Goal: Task Accomplishment & Management: Manage account settings

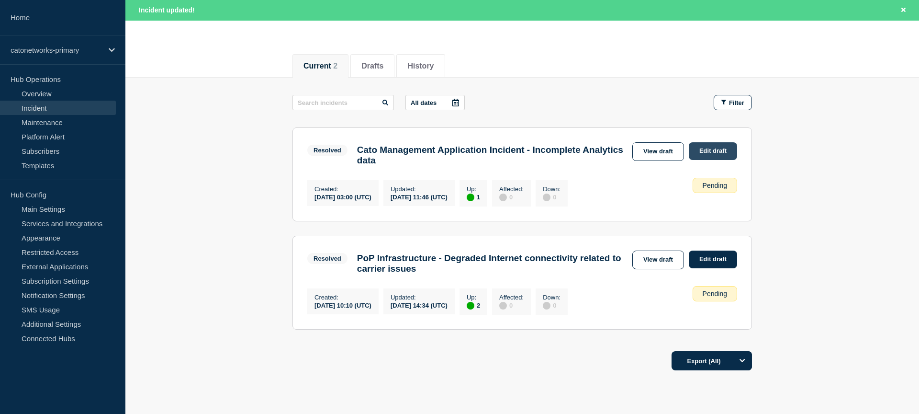
click at [704, 148] on link "Edit draft" at bounding box center [713, 151] width 48 height 18
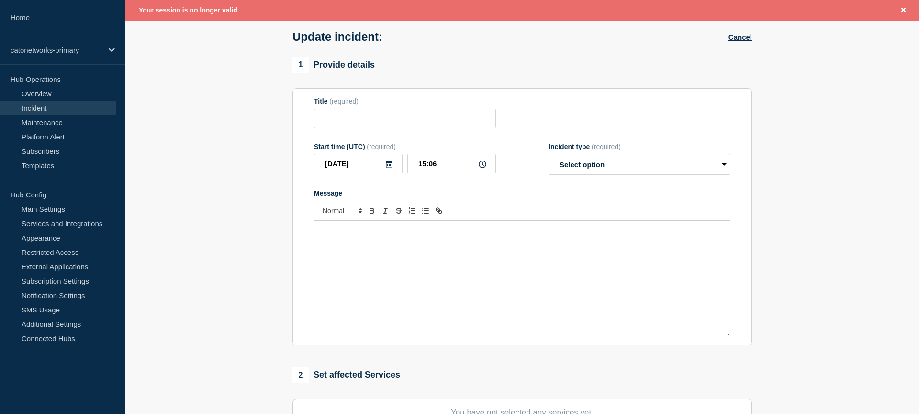
scroll to position [164, 0]
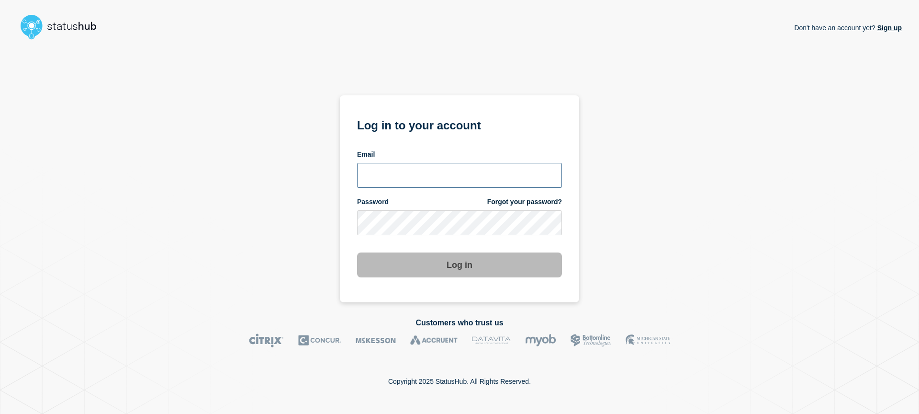
click at [452, 176] on input "email input" at bounding box center [459, 175] width 205 height 25
type input "A"
type input "[EMAIL_ADDRESS][DOMAIN_NAME]"
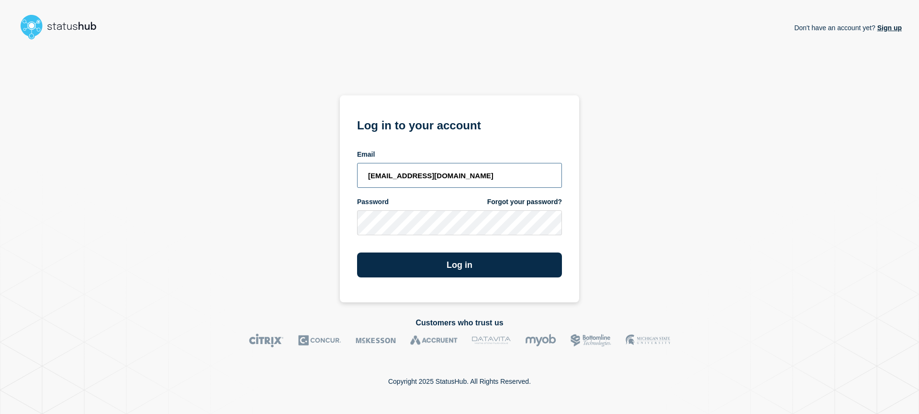
click at [357, 252] on button "Log in" at bounding box center [459, 264] width 205 height 25
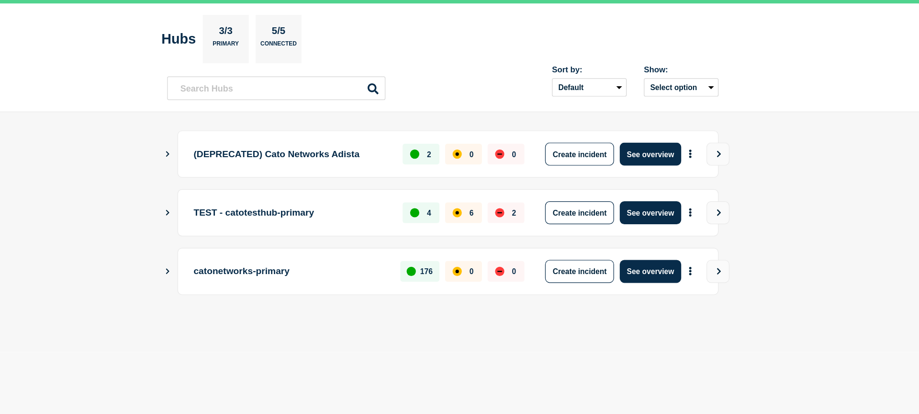
drag, startPoint x: 698, startPoint y: 281, endPoint x: 693, endPoint y: 304, distance: 23.5
click at [698, 281] on button "See overview" at bounding box center [695, 279] width 51 height 19
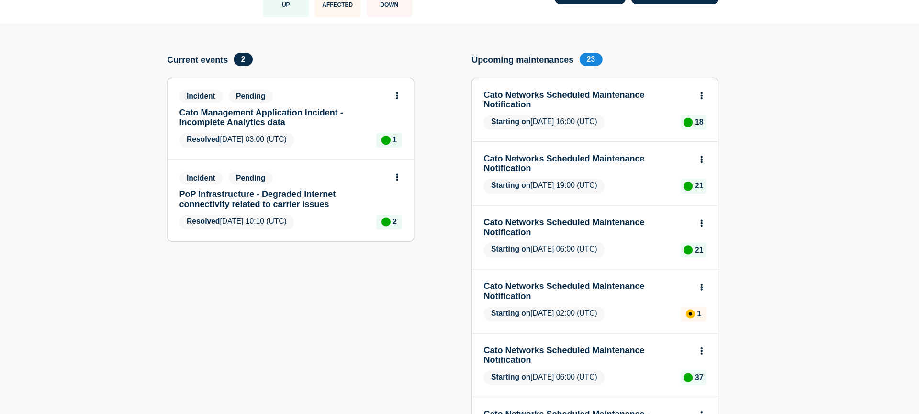
scroll to position [25, 0]
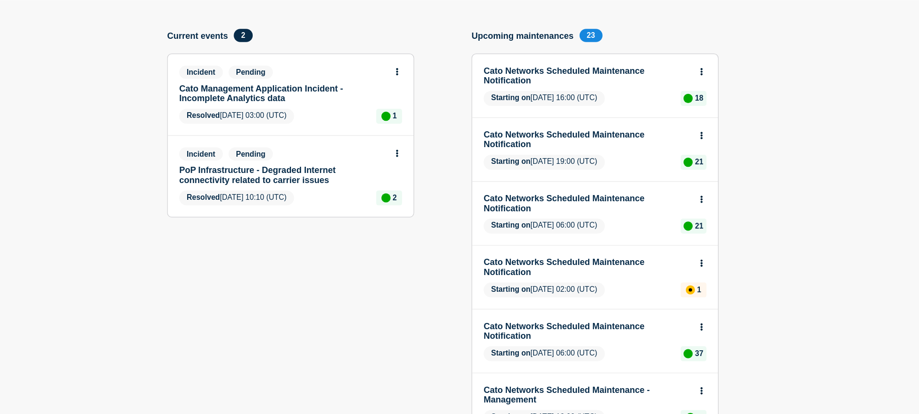
drag, startPoint x: 396, startPoint y: 152, endPoint x: 413, endPoint y: 159, distance: 17.8
click at [396, 152] on link "Cato Management Application Incident - Incomplete Analytics data" at bounding box center [389, 146] width 173 height 16
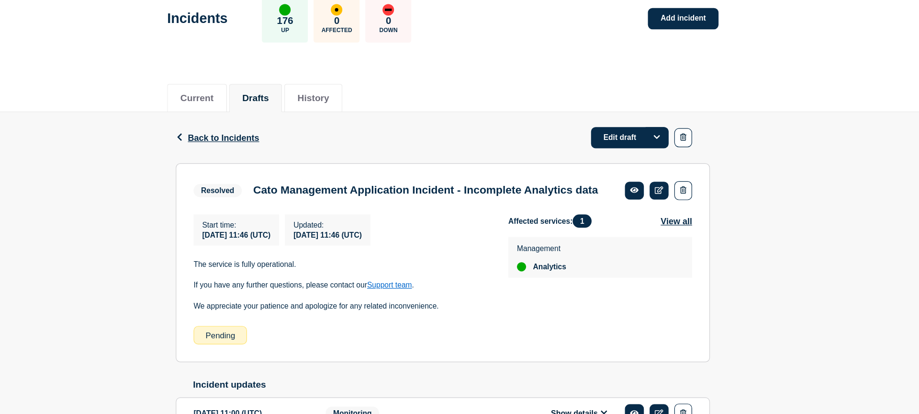
scroll to position [30, 0]
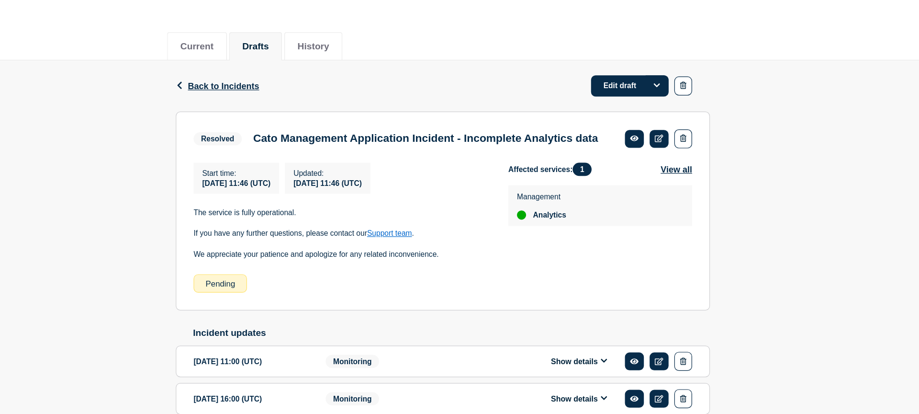
click at [475, 188] on h3 "Cato Management Application Incident - Incomplete Analytics data" at bounding box center [507, 184] width 287 height 11
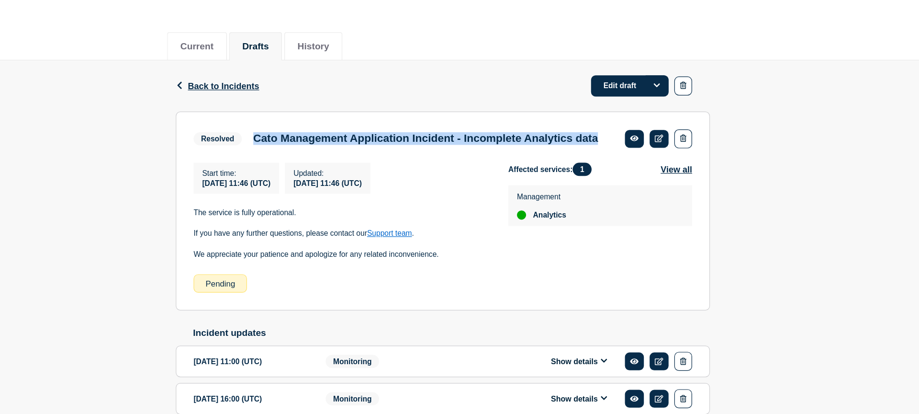
click at [475, 188] on h3 "Cato Management Application Incident - Incomplete Analytics data" at bounding box center [507, 184] width 287 height 11
copy section "Cato Management Application Incident - Incomplete Analytics data"
click at [701, 186] on icon at bounding box center [702, 184] width 7 height 6
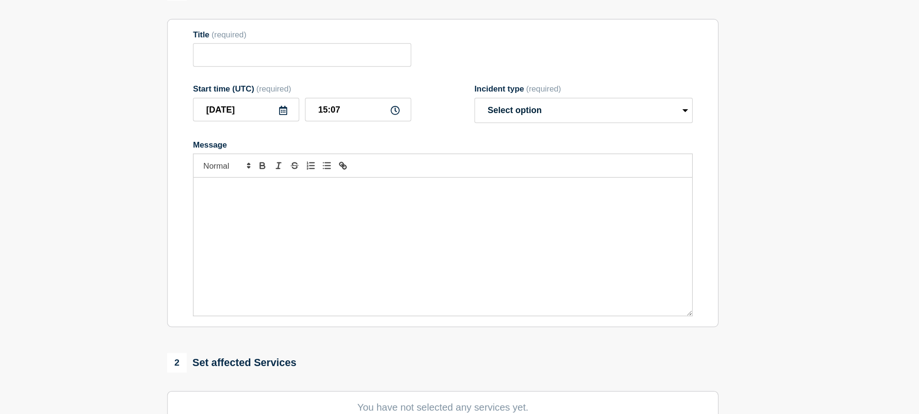
type input "Cato Management Application Incident - Incomplete Analytics data"
type input "[DATE]"
type input "11:46"
select select "resolved"
radio input "false"
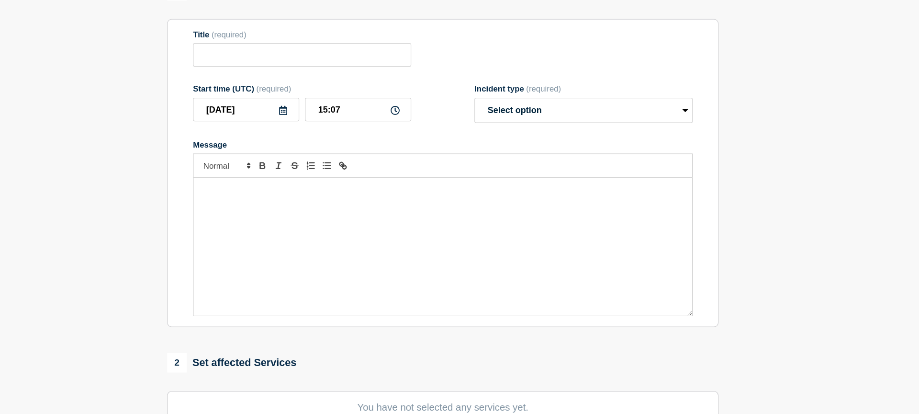
radio input "true"
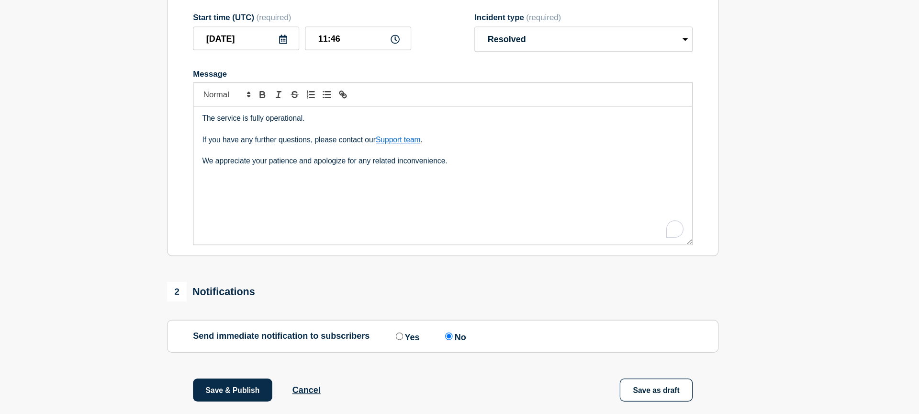
scroll to position [141, 0]
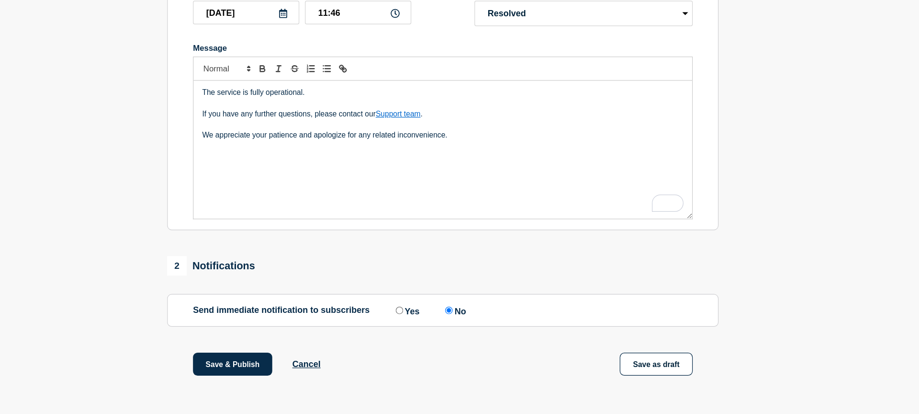
drag, startPoint x: 399, startPoint y: 365, endPoint x: 399, endPoint y: 371, distance: 5.8
click at [399, 365] on button "Cancel" at bounding box center [408, 366] width 23 height 8
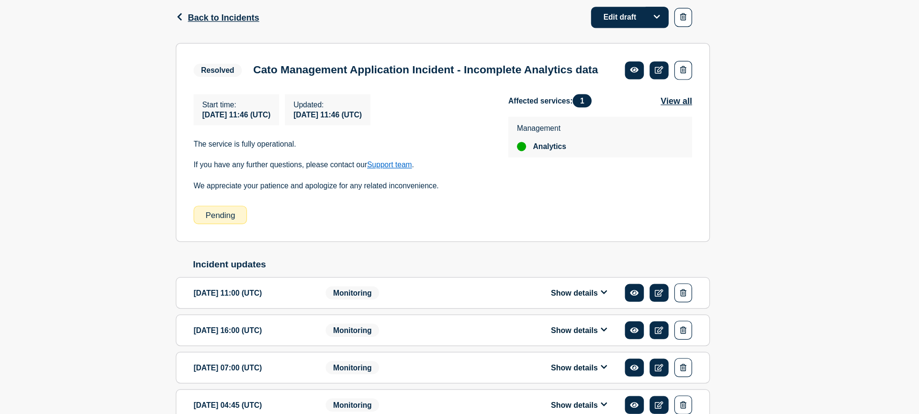
scroll to position [162, 0]
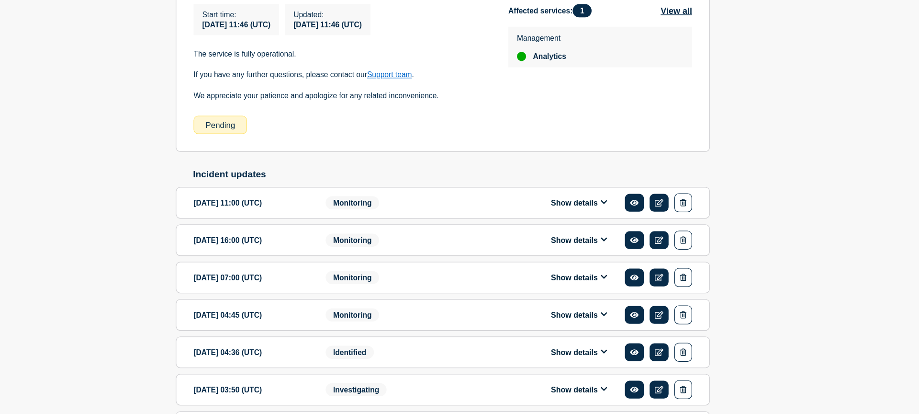
click at [657, 239] on icon at bounding box center [656, 237] width 5 height 3
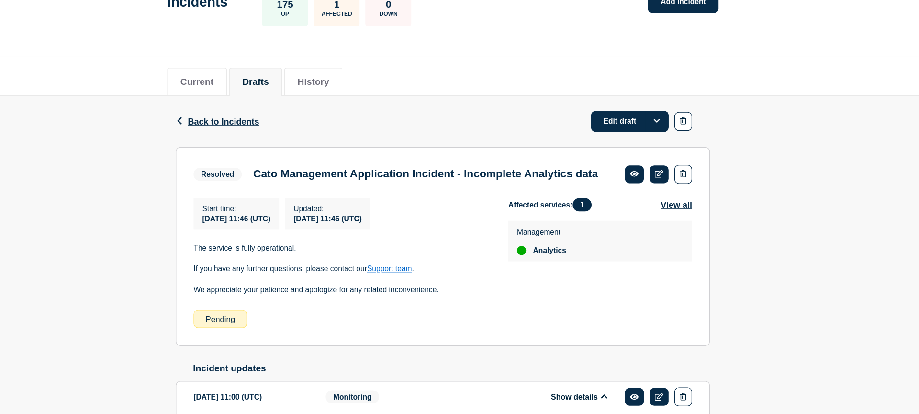
scroll to position [1, 0]
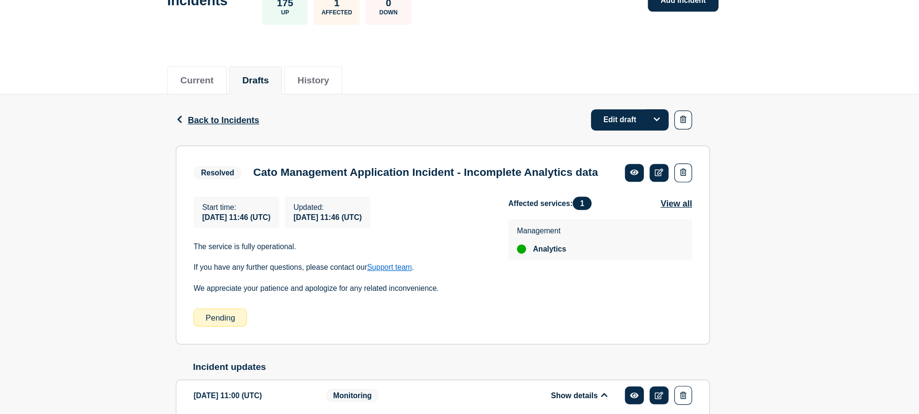
click at [695, 175] on button "Options" at bounding box center [700, 167] width 19 height 17
drag, startPoint x: 839, startPoint y: 204, endPoint x: 699, endPoint y: 186, distance: 140.9
click at [672, 168] on link "Edit draft" at bounding box center [678, 168] width 65 height 18
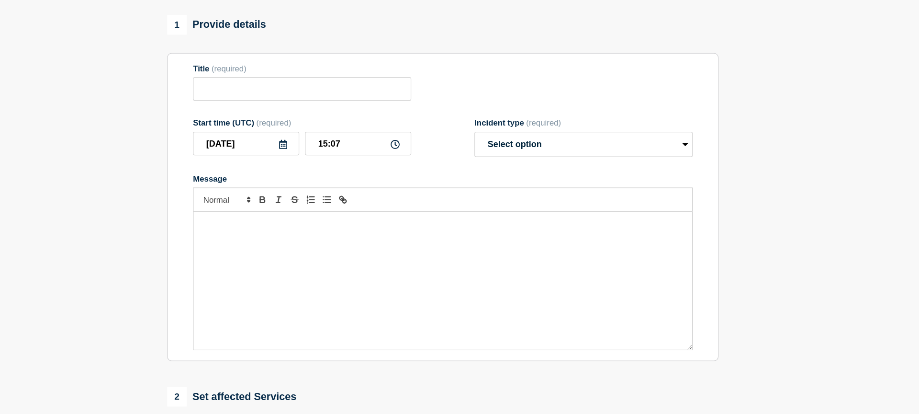
type input "Cato Management Application Incident - Incomplete Analytics data"
type input "[DATE]"
type input "11:46"
select select "resolved"
radio input "false"
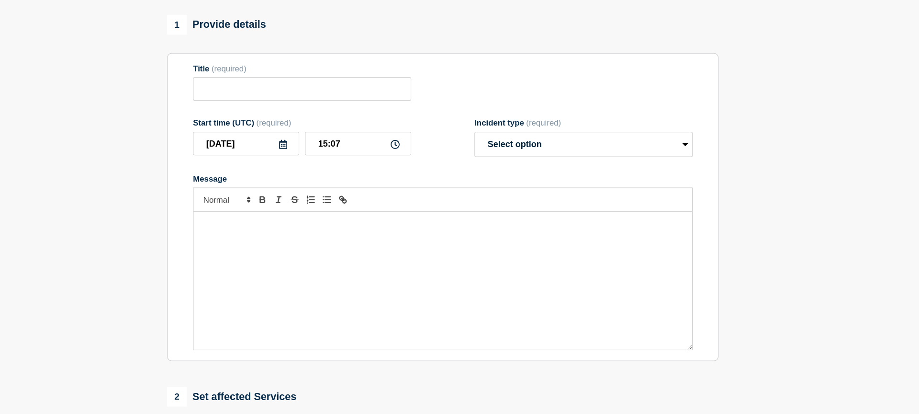
radio input "true"
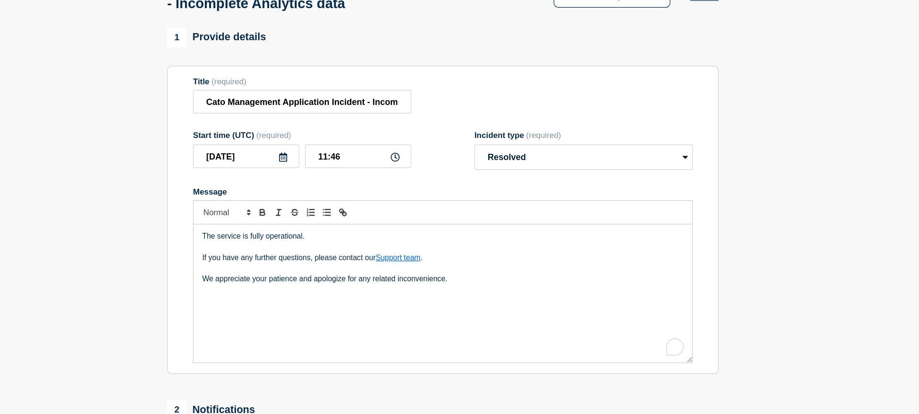
scroll to position [70, 0]
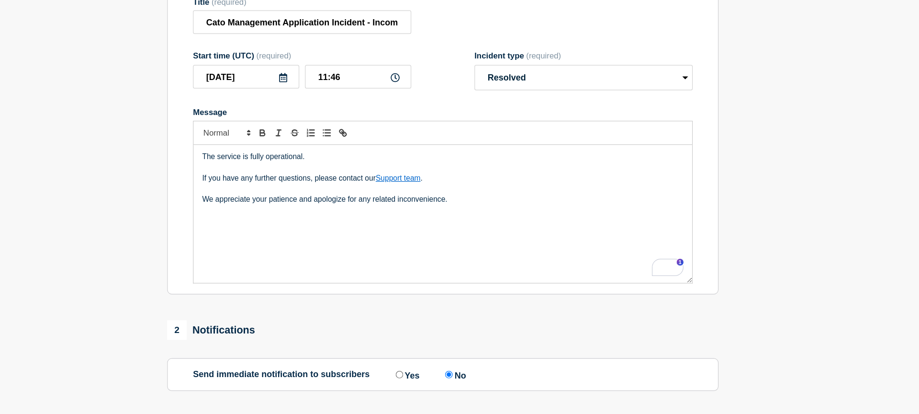
click at [568, 239] on p "We appreciate your patience and apologize for any related inconvenience." at bounding box center [522, 234] width 401 height 9
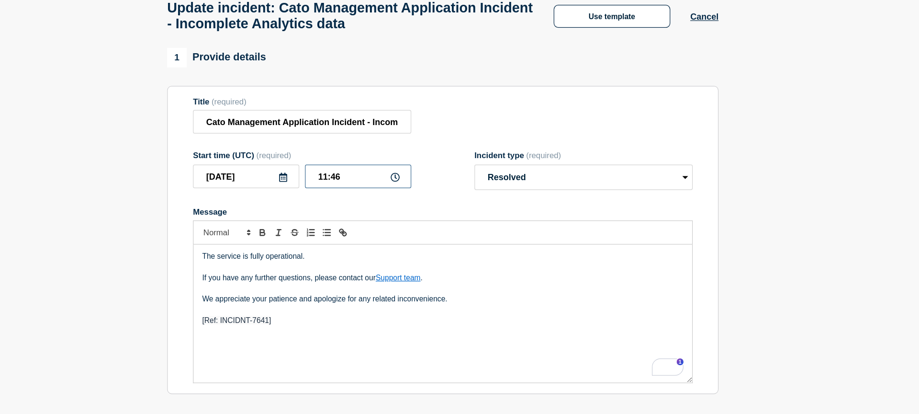
click at [442, 212] on input "11:46" at bounding box center [452, 203] width 89 height 20
type input "11:00"
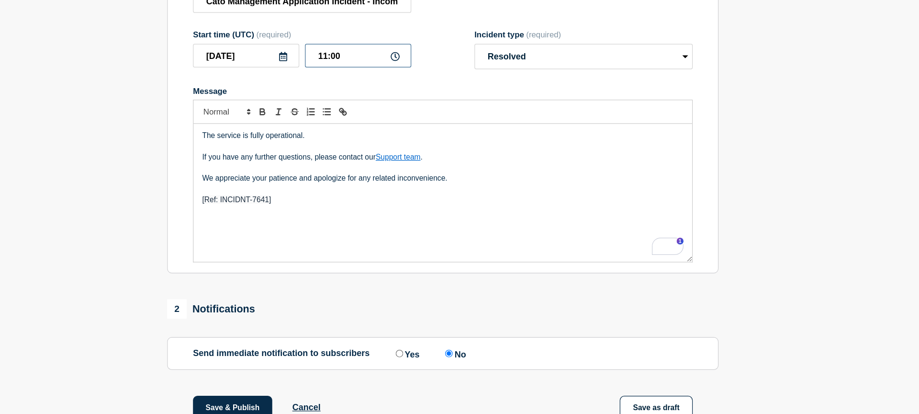
scroll to position [141, 0]
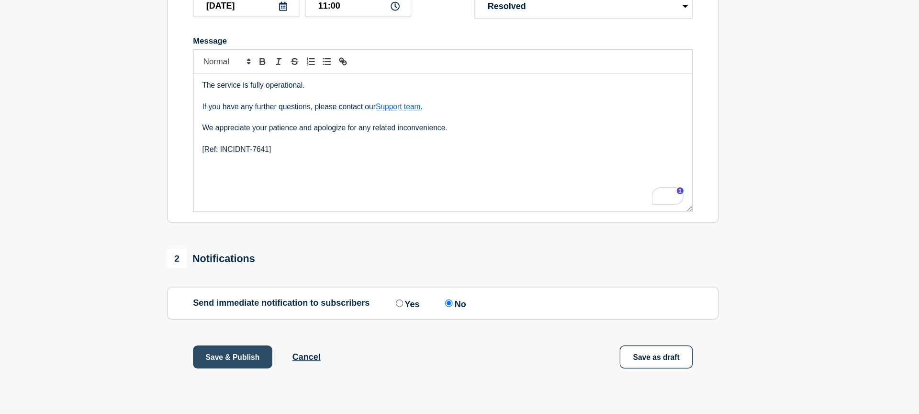
click at [345, 364] on button "Save & Publish" at bounding box center [347, 365] width 66 height 19
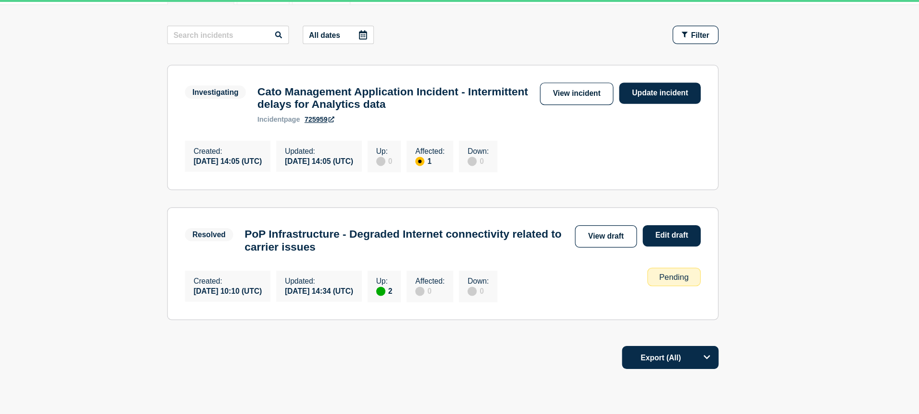
scroll to position [141, 0]
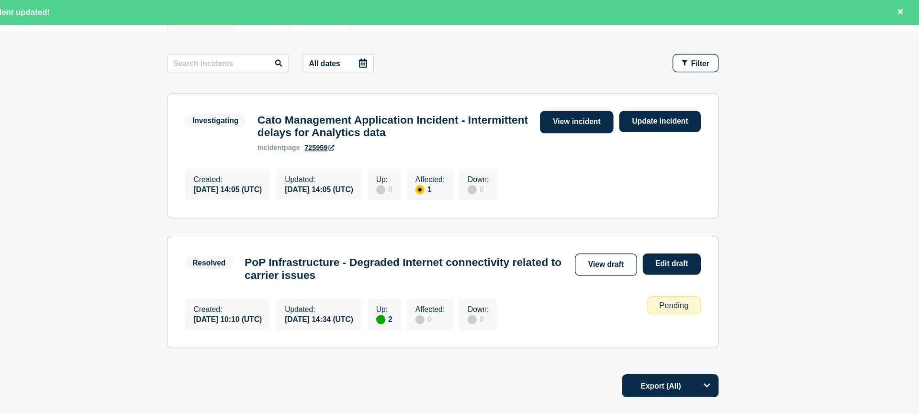
click at [659, 100] on link "View incident" at bounding box center [634, 101] width 62 height 19
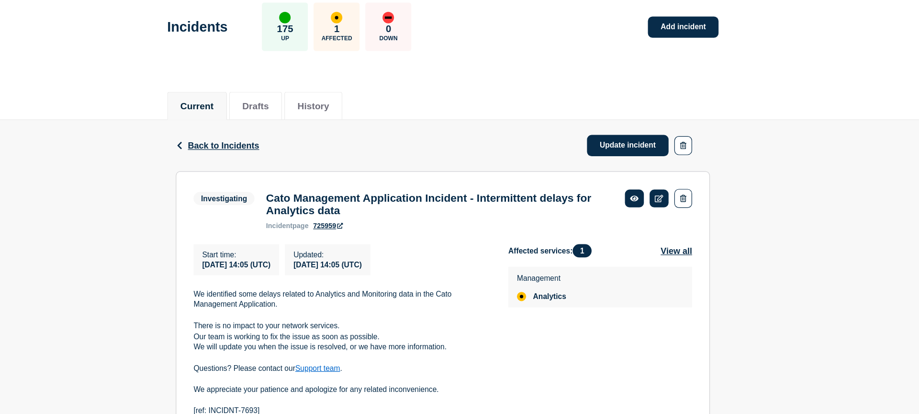
scroll to position [54, 0]
